Goal: Information Seeking & Learning: Find contact information

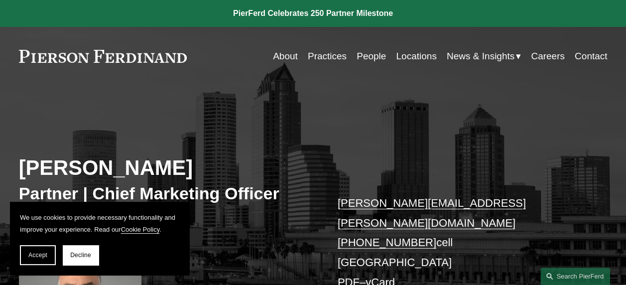
drag, startPoint x: 78, startPoint y: 251, endPoint x: 87, endPoint y: 240, distance: 14.5
click at [78, 251] on span "Decline" at bounding box center [80, 254] width 21 height 7
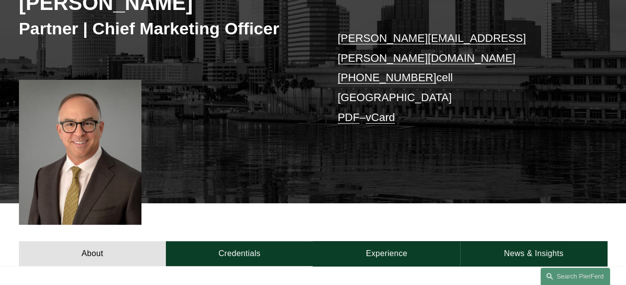
scroll to position [149, 0]
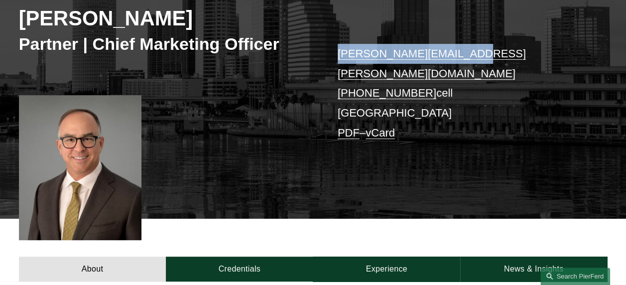
copy link "chris.ochs@pierferd.com"
drag, startPoint x: 464, startPoint y: 53, endPoint x: 339, endPoint y: 58, distance: 124.5
click at [339, 58] on p "chris.ochs@pierferd.com +1.215.990.6115 cell Tampa PDF – vCard" at bounding box center [459, 93] width 245 height 99
copy link "+1.215.990.6115"
drag, startPoint x: 420, startPoint y: 70, endPoint x: 336, endPoint y: 71, distance: 83.6
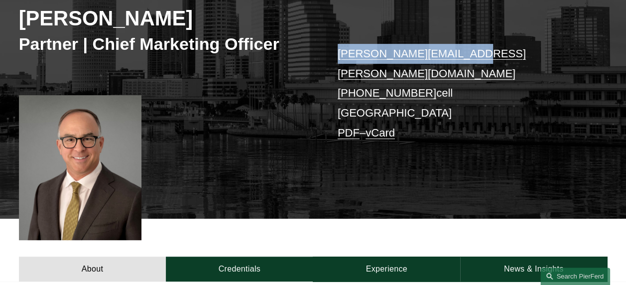
click at [336, 71] on div "Chris Ochs Partner | Chief Marketing Officer chris.ochs@pierferd.com +1.215.990…" at bounding box center [313, 86] width 626 height 263
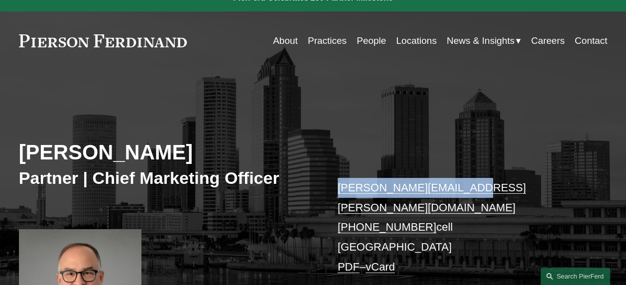
scroll to position [0, 0]
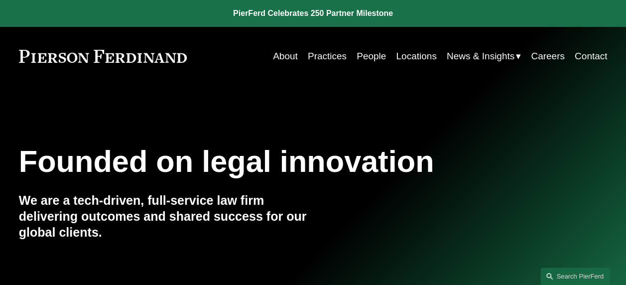
click at [585, 55] on link "Contact" at bounding box center [590, 56] width 32 height 19
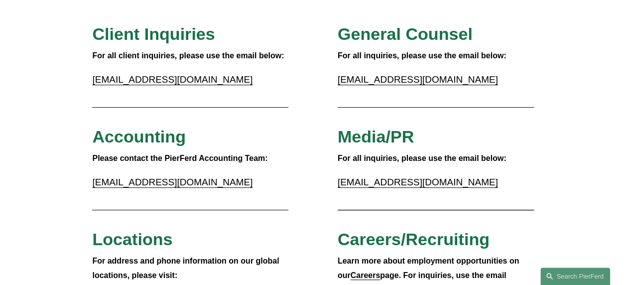
scroll to position [50, 0]
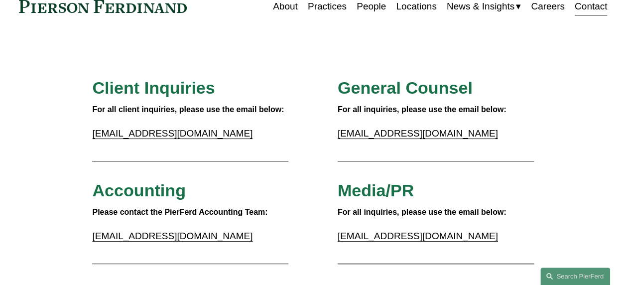
click at [419, 11] on link "Locations" at bounding box center [416, 6] width 40 height 19
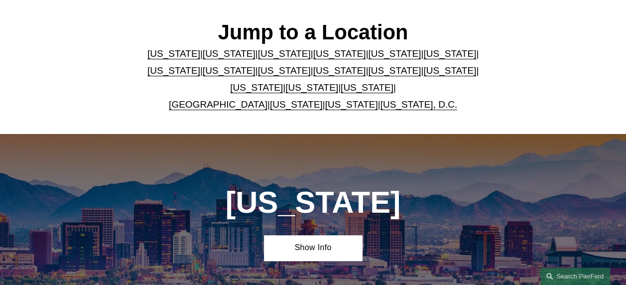
scroll to position [299, 0]
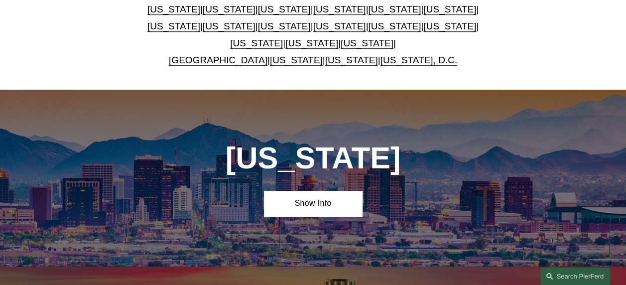
click at [368, 28] on link "New York" at bounding box center [394, 26] width 53 height 10
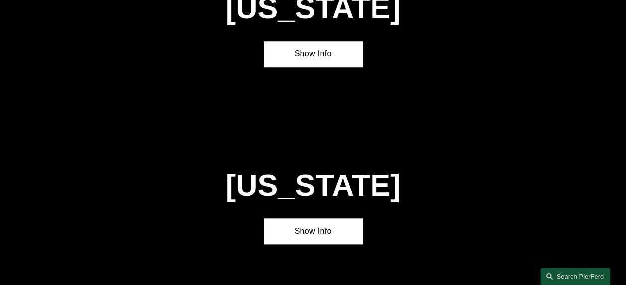
scroll to position [2231, 0]
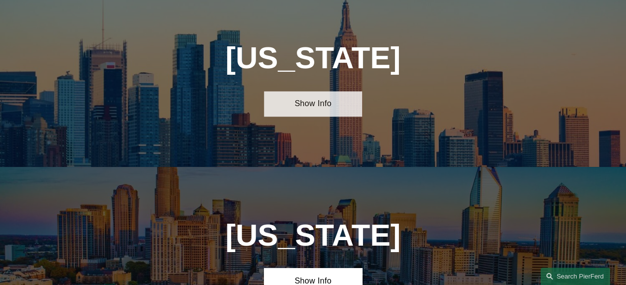
click at [317, 91] on link "Show Info" at bounding box center [313, 103] width 98 height 25
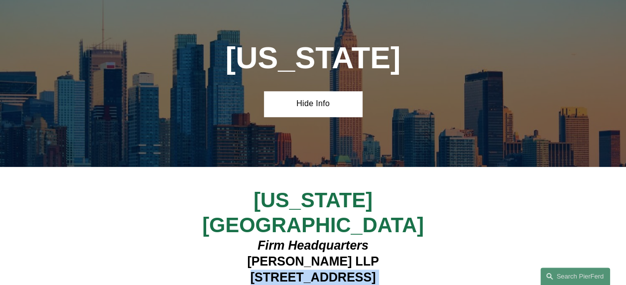
copy h4 "1270 Avenue of the Americas 7th Floor—1050"
drag, startPoint x: 229, startPoint y: 216, endPoint x: 329, endPoint y: 179, distance: 105.7
click at [360, 237] on h4 "Firm Headquarters Pierson Ferdinand LLP 1270 Avenue of the Americas 7th Floor—1…" at bounding box center [312, 276] width 245 height 79
click at [352, 250] on h4 "Firm Headquarters Pierson Ferdinand LLP 1270 Avenue of the Americas 7th Floor—1…" at bounding box center [312, 276] width 245 height 79
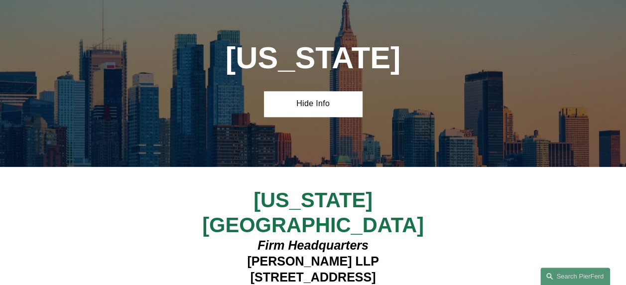
copy h4 "10020"
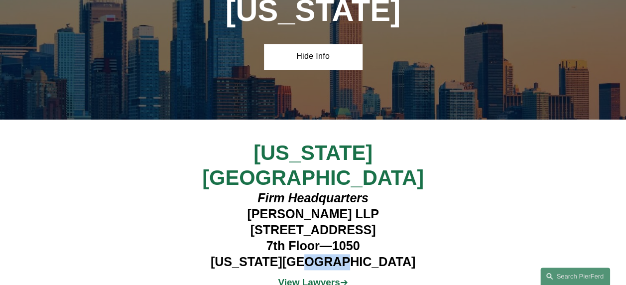
scroll to position [2331, 0]
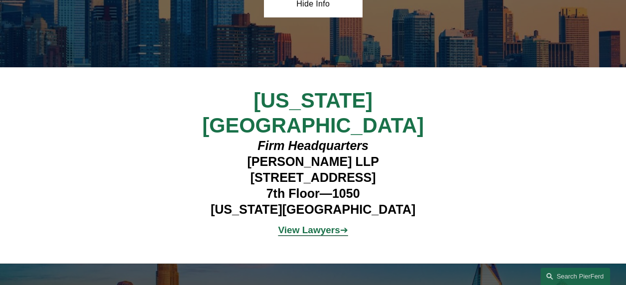
click at [215, 138] on h4 "Firm Headquarters Pierson Ferdinand LLP 1270 Avenue of the Americas 7th Floor—1…" at bounding box center [312, 177] width 245 height 79
click at [321, 138] on h4 "Firm Headquarters Pierson Ferdinand LLP 1270 Avenue of the Americas 7th Floor—1…" at bounding box center [312, 177] width 245 height 79
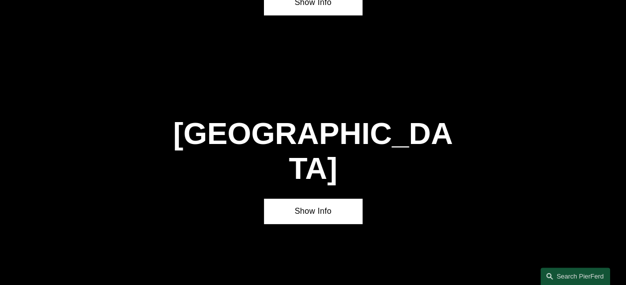
scroll to position [3889, 0]
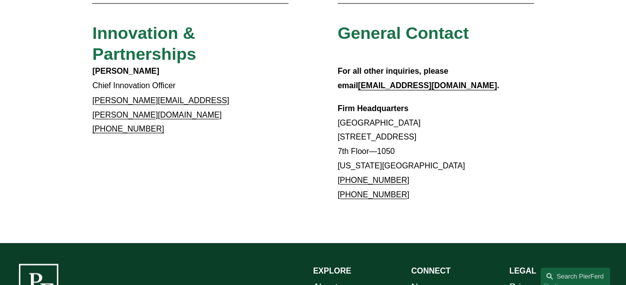
scroll to position [846, 0]
